Goal: Information Seeking & Learning: Learn about a topic

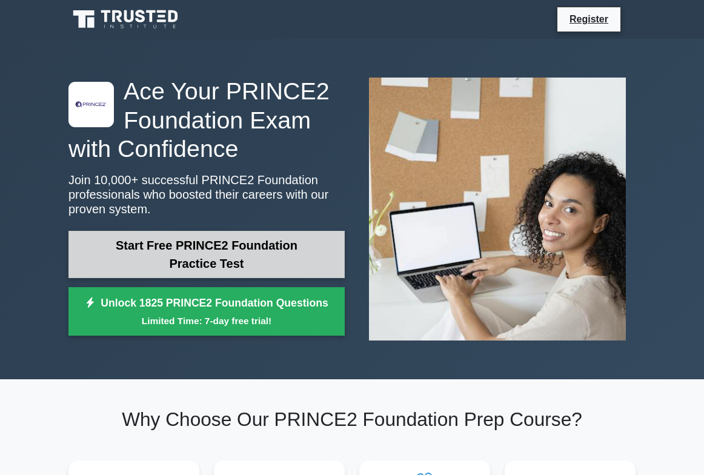
click at [216, 242] on link "Start Free PRINCE2 Foundation Practice Test" at bounding box center [206, 254] width 276 height 47
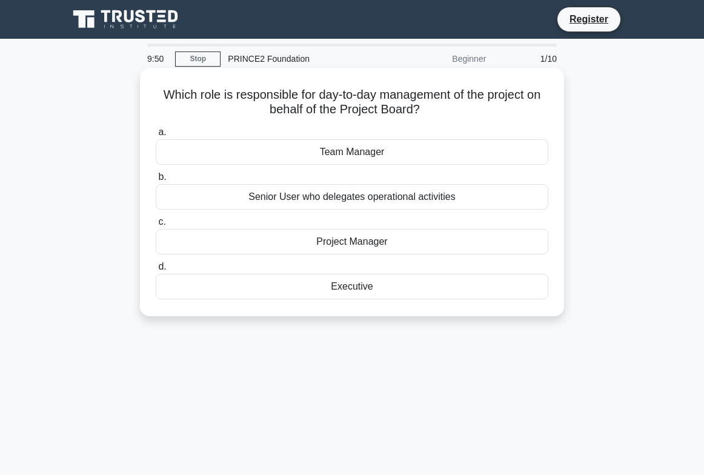
click at [353, 247] on div "Project Manager" at bounding box center [352, 241] width 393 height 25
click at [156, 226] on input "c. Project Manager" at bounding box center [156, 222] width 0 height 8
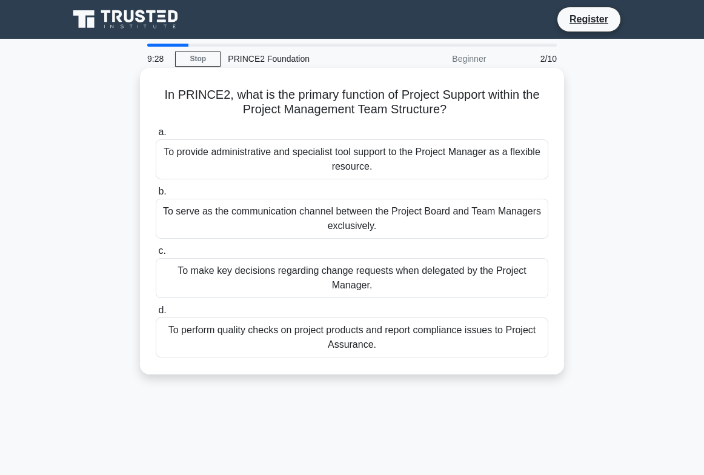
click at [404, 285] on div "To make key decisions regarding change requests when delegated by the Project M…" at bounding box center [352, 278] width 393 height 40
click at [156, 255] on input "c. To make key decisions regarding change requests when delegated by the Projec…" at bounding box center [156, 251] width 0 height 8
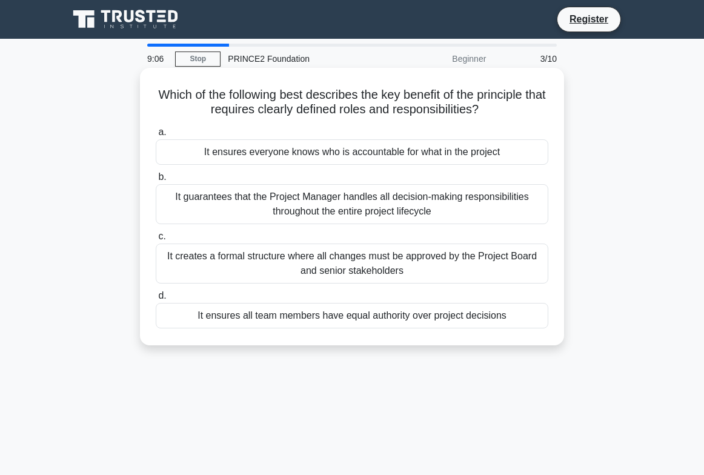
click at [383, 153] on div "It ensures everyone knows who is accountable for what in the project" at bounding box center [352, 151] width 393 height 25
click at [156, 136] on input "a. It ensures everyone knows who is accountable for what in the project" at bounding box center [156, 132] width 0 height 8
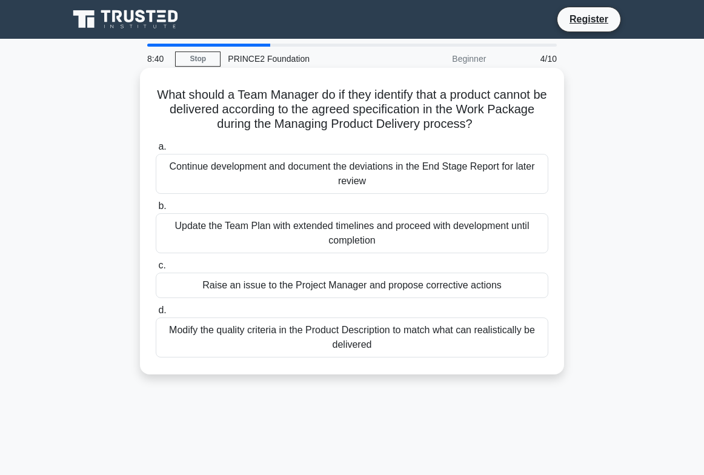
click at [425, 287] on div "Raise an issue to the Project Manager and propose corrective actions" at bounding box center [352, 285] width 393 height 25
click at [156, 270] on input "c. Raise an issue to the Project Manager and propose corrective actions" at bounding box center [156, 266] width 0 height 8
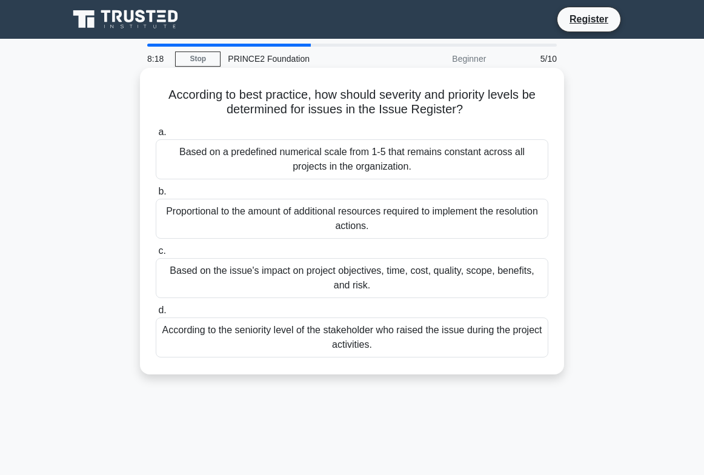
click at [424, 281] on div "Based on the issue's impact on project objectives, time, cost, quality, scope, …" at bounding box center [352, 278] width 393 height 40
click at [156, 255] on input "c. Based on the issue's impact on project objectives, time, cost, quality, scop…" at bounding box center [156, 251] width 0 height 8
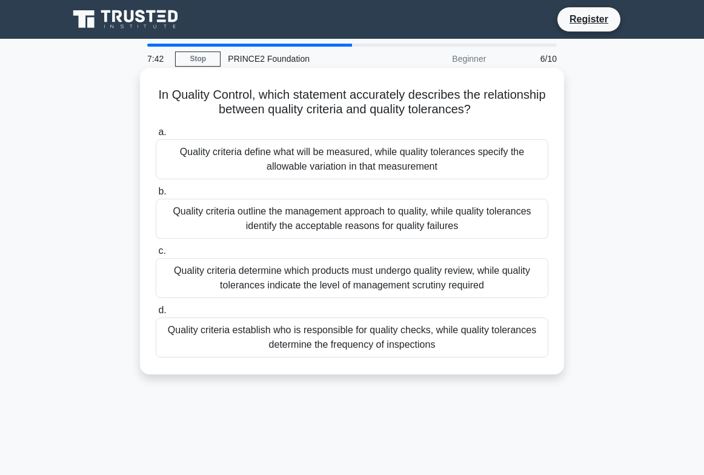
click at [374, 151] on div "Quality criteria define what will be measured, while quality tolerances specify…" at bounding box center [352, 159] width 393 height 40
click at [156, 136] on input "a. Quality criteria define what will be measured, while quality tolerances spec…" at bounding box center [156, 132] width 0 height 8
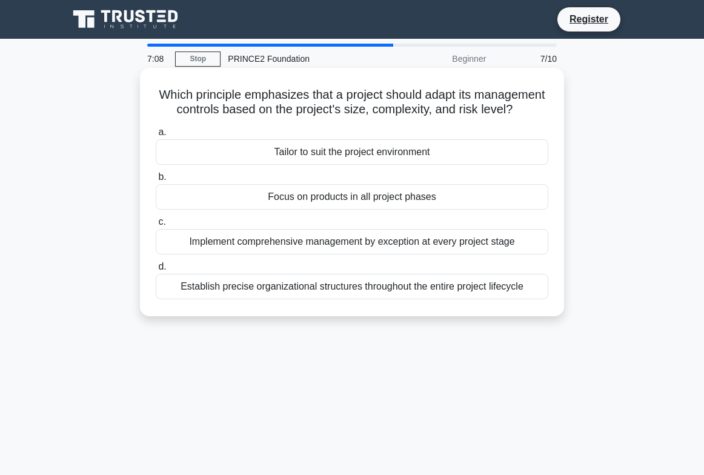
click at [399, 245] on div "Implement comprehensive management by exception at every project stage" at bounding box center [352, 241] width 393 height 25
click at [156, 226] on input "c. Implement comprehensive management by exception at every project stage" at bounding box center [156, 222] width 0 height 8
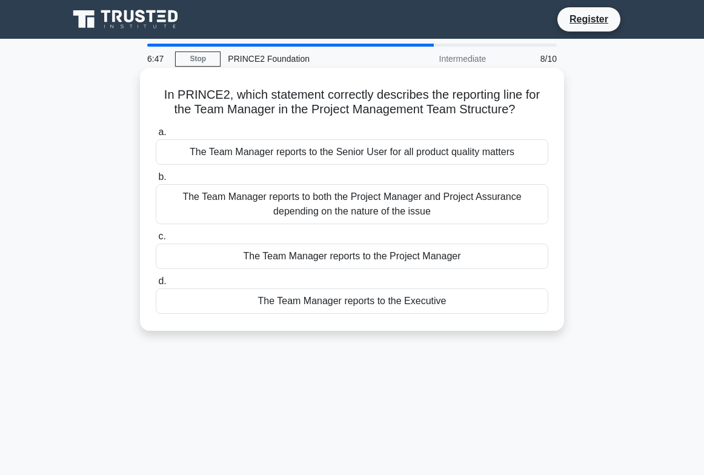
click at [409, 259] on div "The Team Manager reports to the Project Manager" at bounding box center [352, 256] width 393 height 25
click at [156, 241] on input "c. The Team Manager reports to the Project Manager" at bounding box center [156, 237] width 0 height 8
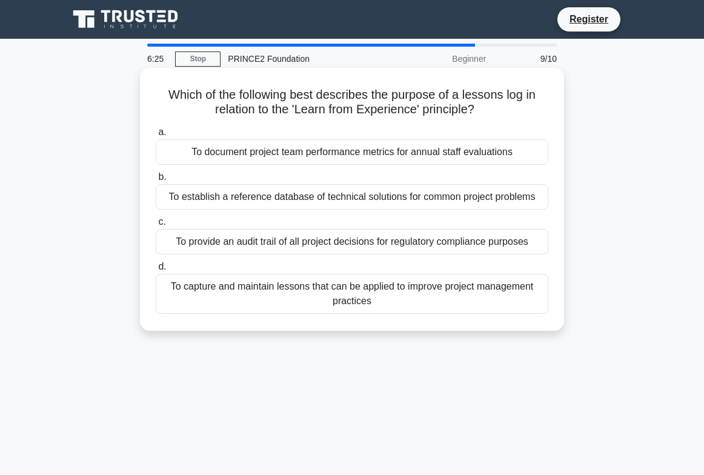
click at [362, 195] on div "To establish a reference database of technical solutions for common project pro…" at bounding box center [352, 196] width 393 height 25
click at [156, 181] on input "b. To establish a reference database of technical solutions for common project …" at bounding box center [156, 177] width 0 height 8
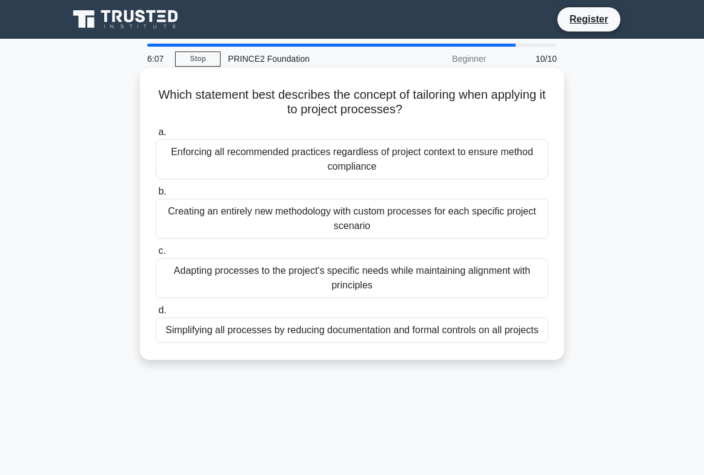
click at [433, 284] on div "Adapting processes to the project's specific needs while maintaining alignment …" at bounding box center [352, 278] width 393 height 40
click at [156, 255] on input "c. Adapting processes to the project's specific needs while maintaining alignme…" at bounding box center [156, 251] width 0 height 8
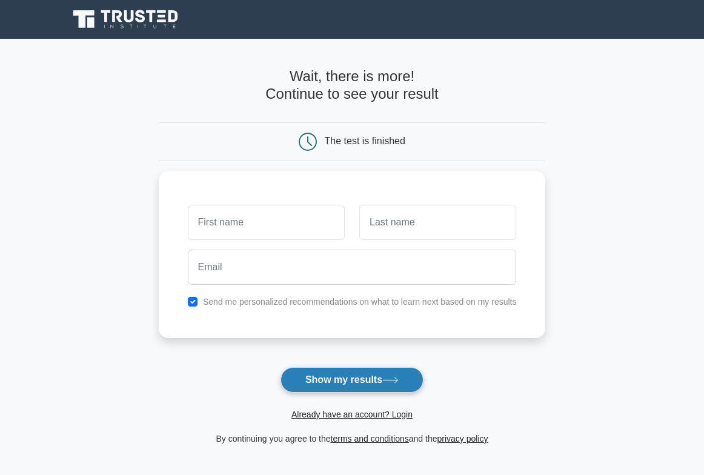
click at [384, 382] on button "Show my results" at bounding box center [352, 379] width 143 height 25
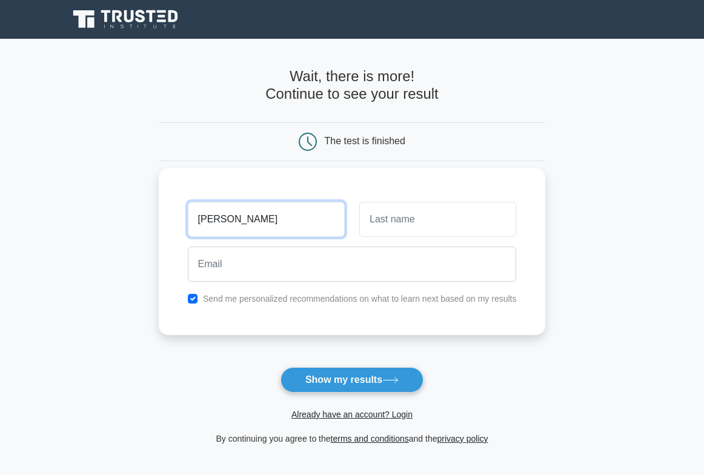
type input "Jane"
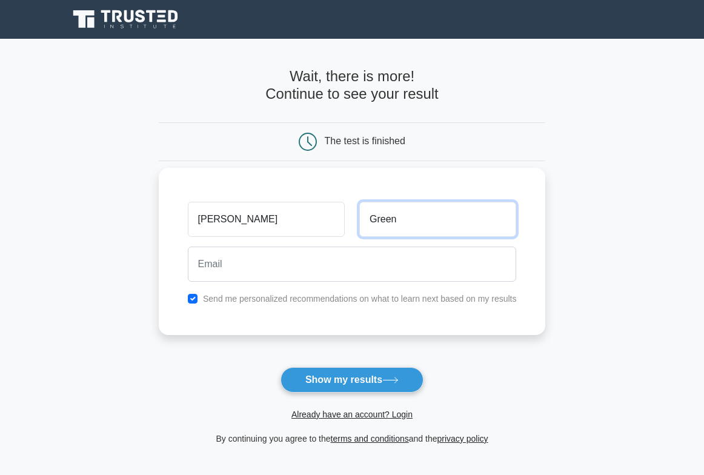
type input "Green"
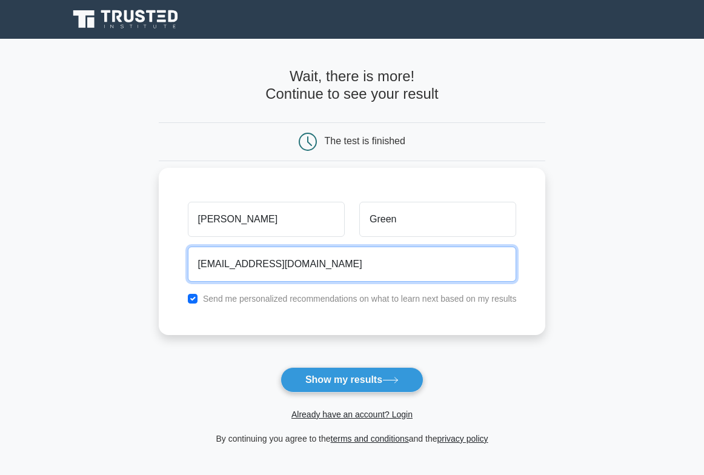
drag, startPoint x: 239, startPoint y: 267, endPoint x: 191, endPoint y: 267, distance: 48.5
click at [191, 267] on input "jordat_civ@yahoo.co.uk" at bounding box center [352, 264] width 329 height 35
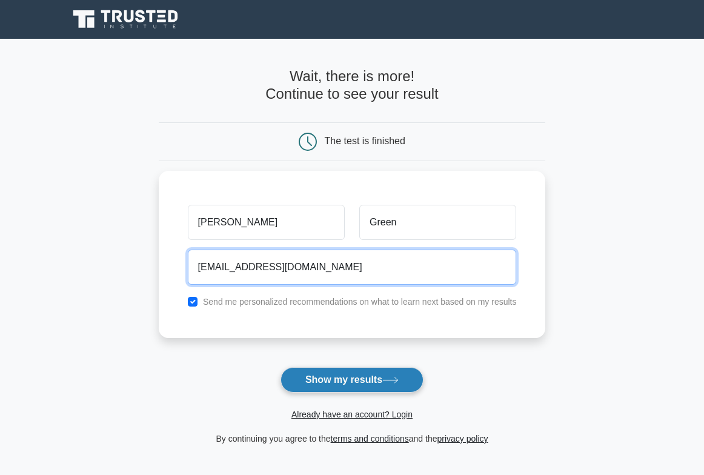
type input "janegreen@yahoo.co.uk"
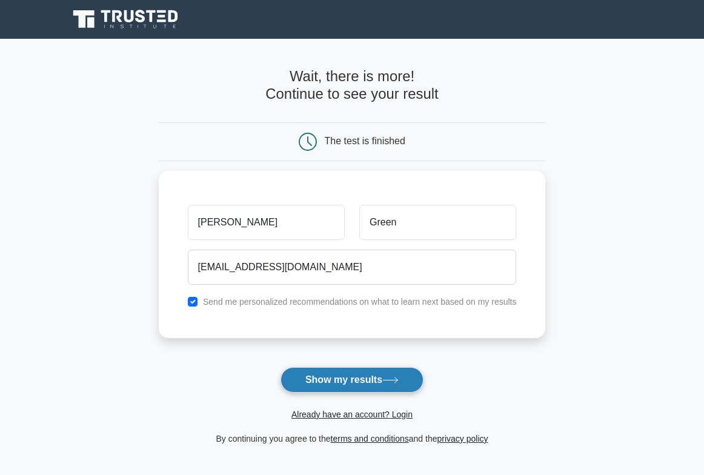
click at [353, 383] on button "Show my results" at bounding box center [352, 379] width 143 height 25
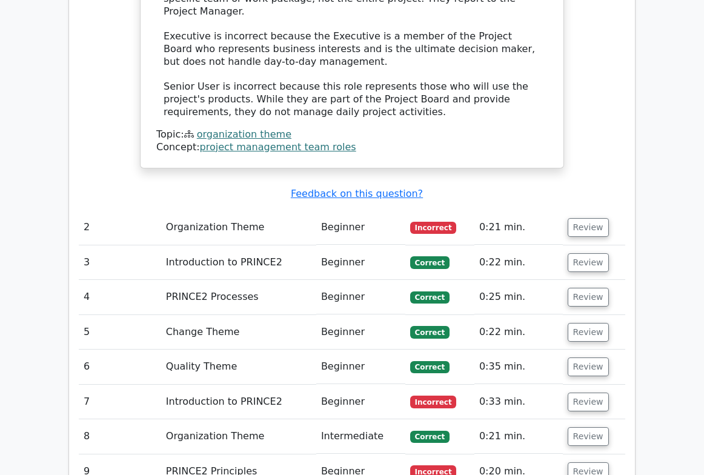
scroll to position [1372, 0]
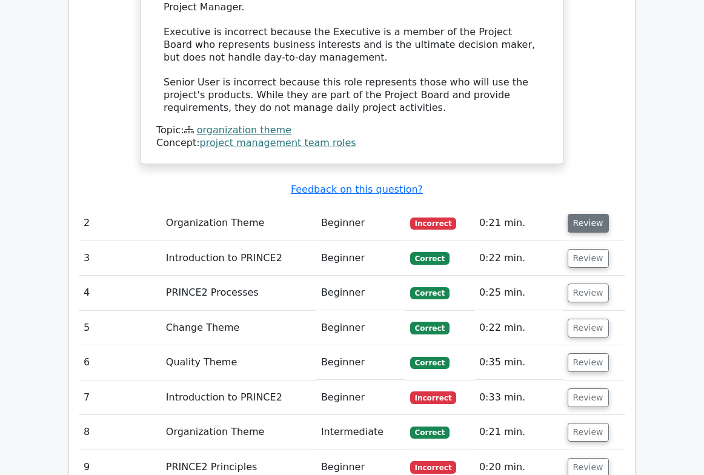
click at [588, 214] on button "Review" at bounding box center [588, 223] width 41 height 19
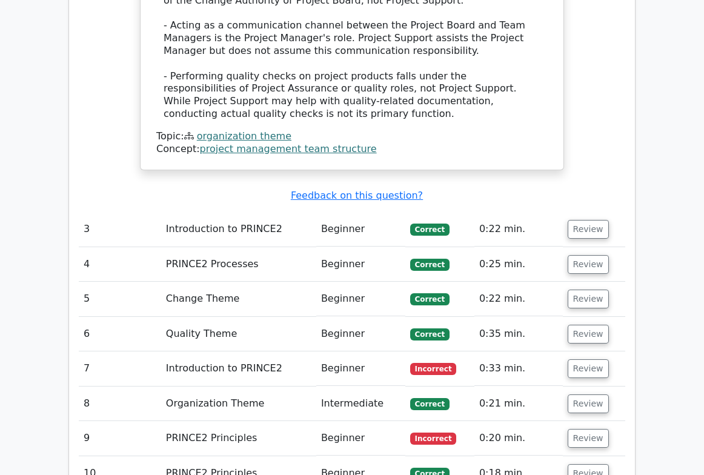
scroll to position [2096, 0]
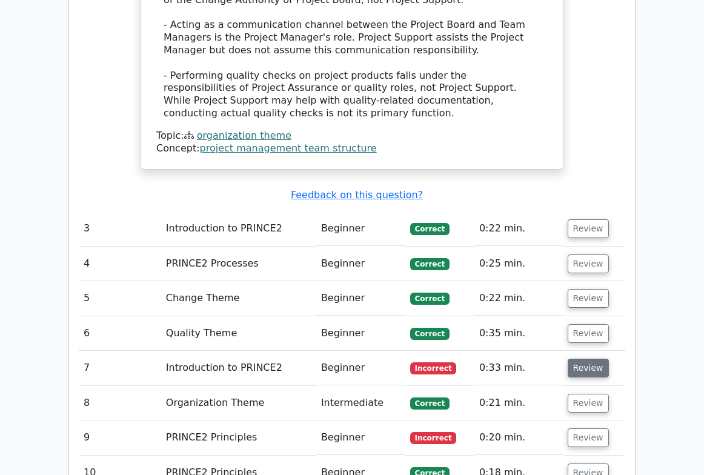
click at [582, 359] on button "Review" at bounding box center [588, 368] width 41 height 19
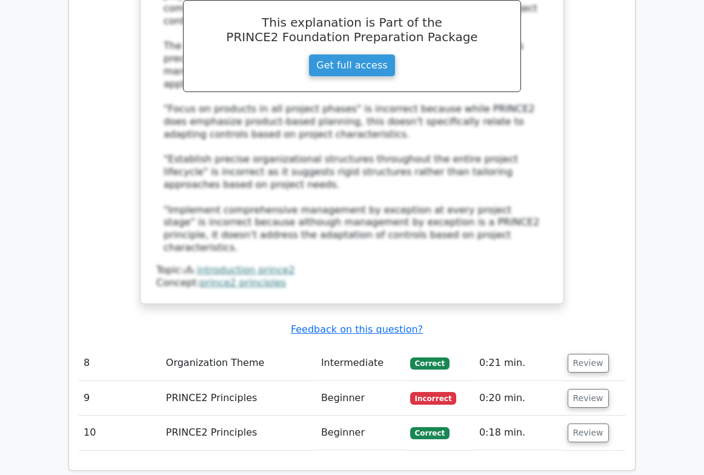
scroll to position [2794, 0]
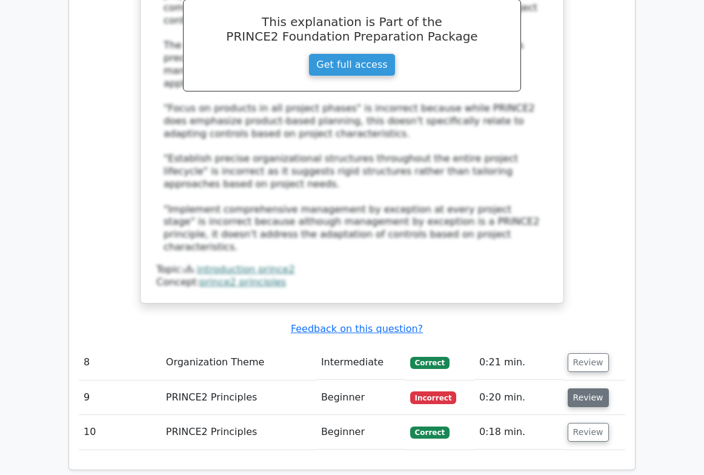
click at [581, 388] on button "Review" at bounding box center [588, 397] width 41 height 19
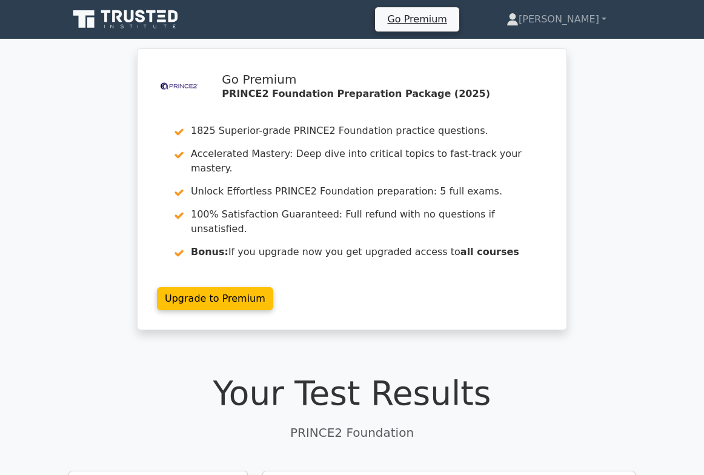
scroll to position [0, 0]
